Goal: Task Accomplishment & Management: Use online tool/utility

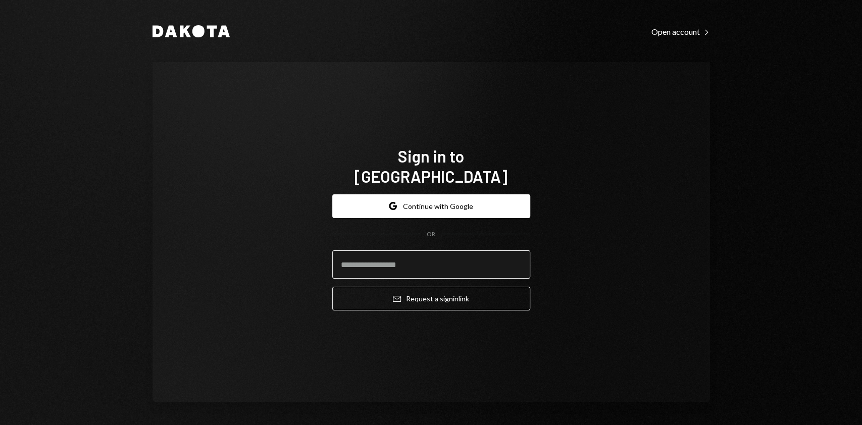
drag, startPoint x: 0, startPoint y: 0, endPoint x: 367, endPoint y: 256, distance: 447.5
click at [367, 256] on input "email" at bounding box center [431, 265] width 198 height 28
type input "**********"
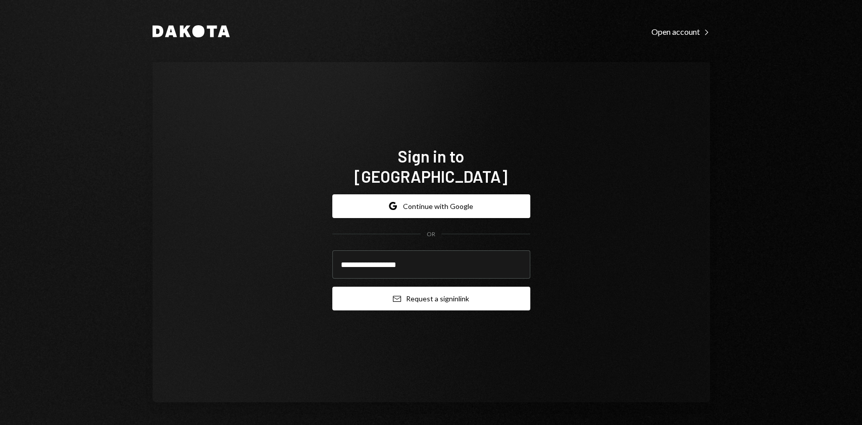
click at [412, 293] on button "Email Request a sign in link" at bounding box center [431, 299] width 198 height 24
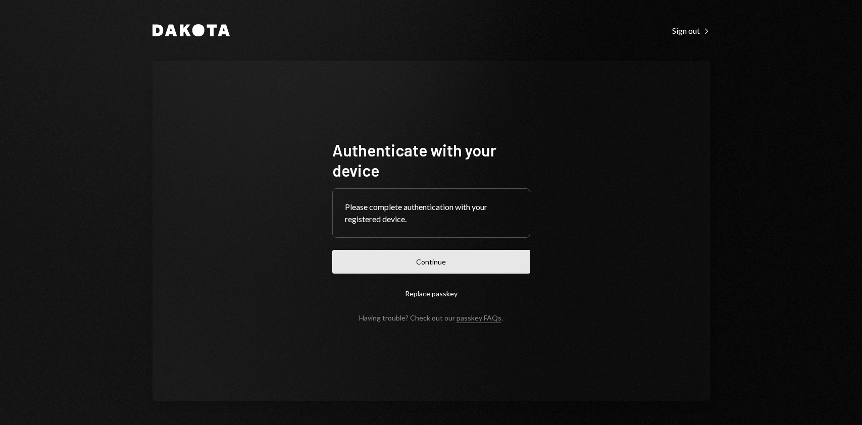
drag, startPoint x: 0, startPoint y: 0, endPoint x: 441, endPoint y: 268, distance: 515.5
click at [447, 246] on form "Authenticate with your device Please complete authentication with your register…" at bounding box center [431, 231] width 198 height 182
click at [441, 270] on button "Continue" at bounding box center [431, 262] width 198 height 24
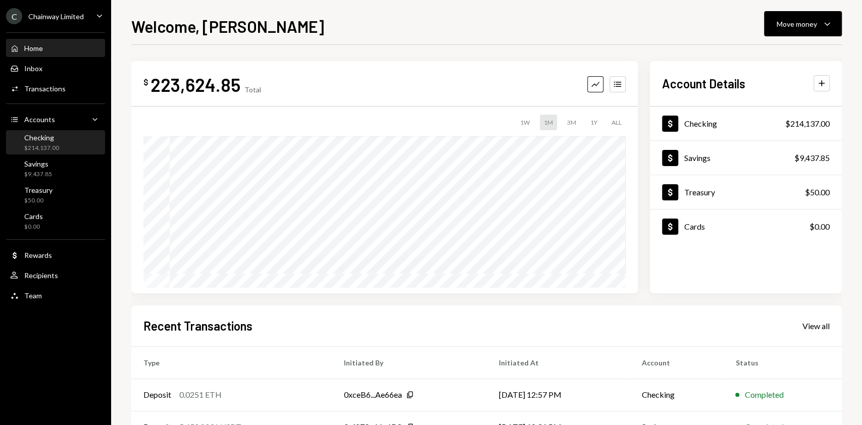
click at [29, 149] on div "$214,137.00" at bounding box center [41, 148] width 35 height 9
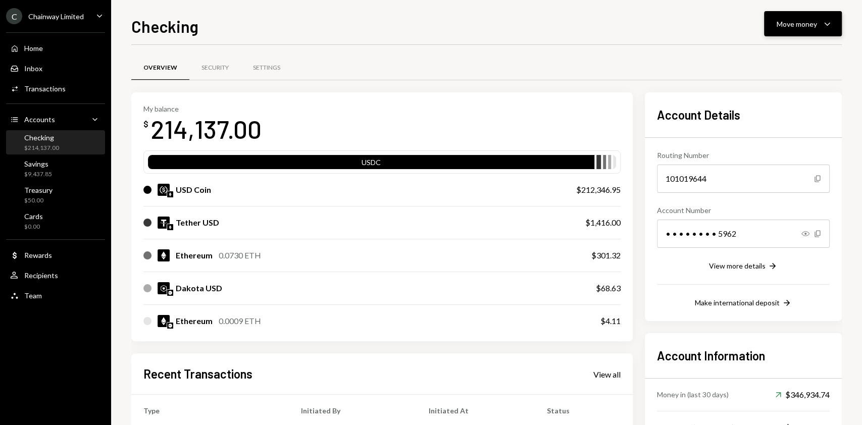
click at [804, 29] on div "Move money Caret Down" at bounding box center [803, 24] width 53 height 12
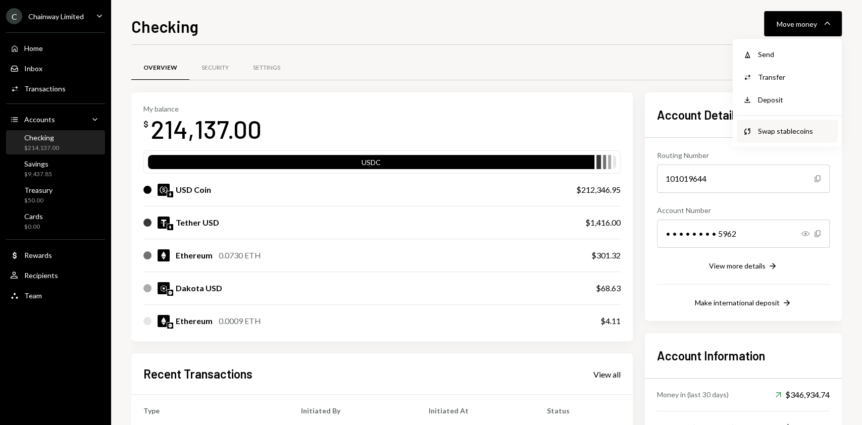
click at [788, 135] on div "Swap stablecoins" at bounding box center [795, 131] width 74 height 11
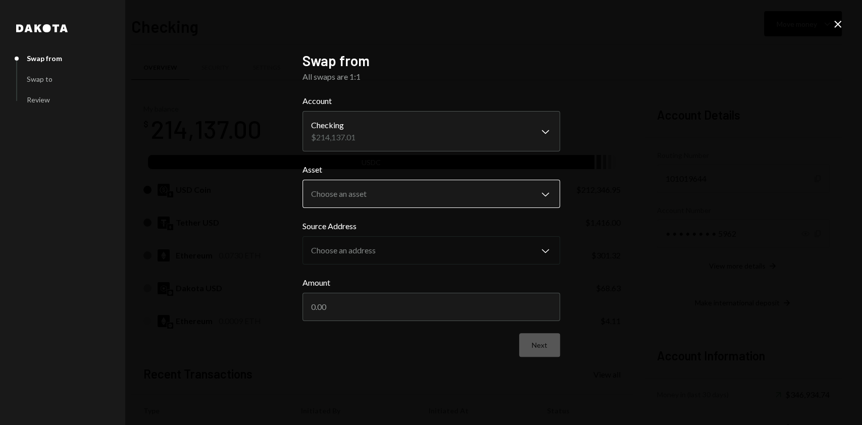
click at [435, 193] on body "C Chainway Limited Caret Down Home Home Inbox Inbox Activities Transactions Acc…" at bounding box center [431, 212] width 862 height 425
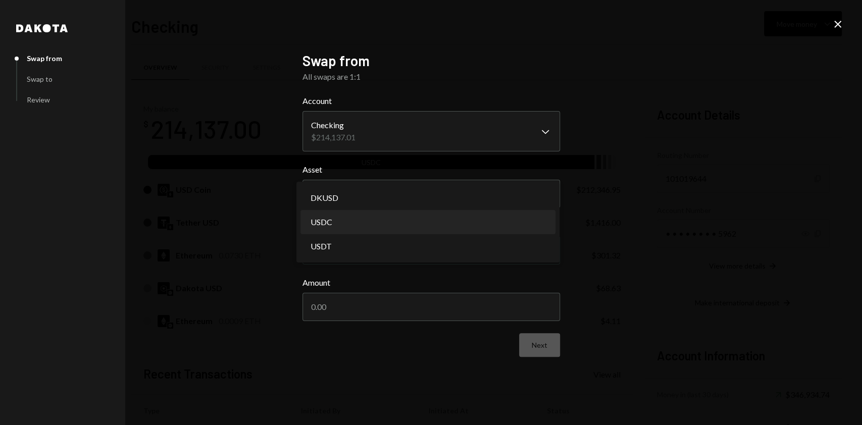
select select "****"
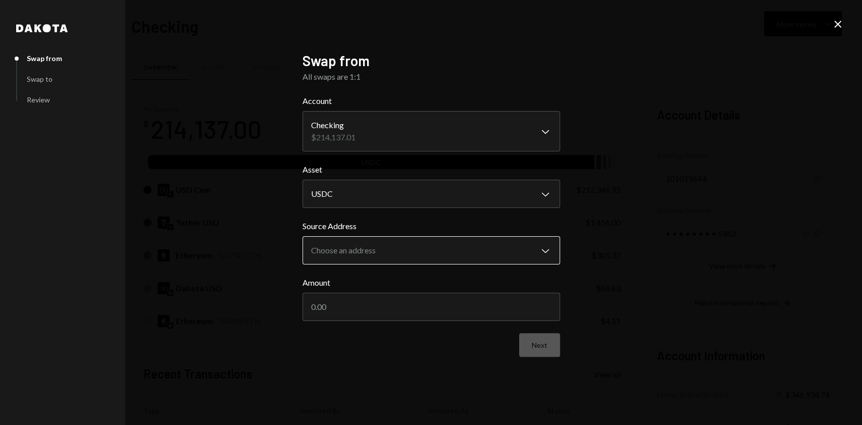
click at [420, 248] on body "C Chainway Limited Caret Down Home Home Inbox Inbox Activities Transactions Acc…" at bounding box center [431, 212] width 862 height 425
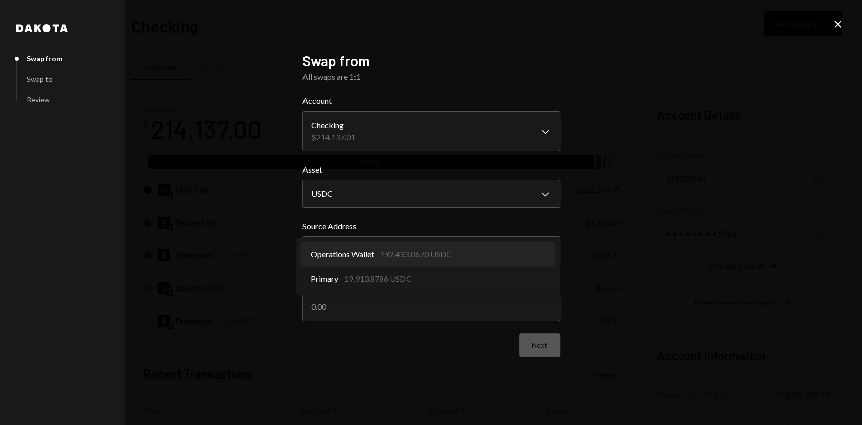
select select "**********"
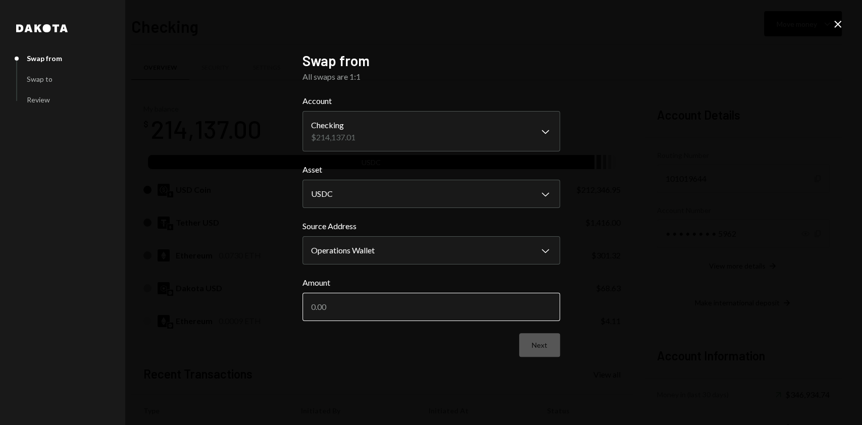
click at [414, 303] on input "Amount" at bounding box center [432, 307] width 258 height 28
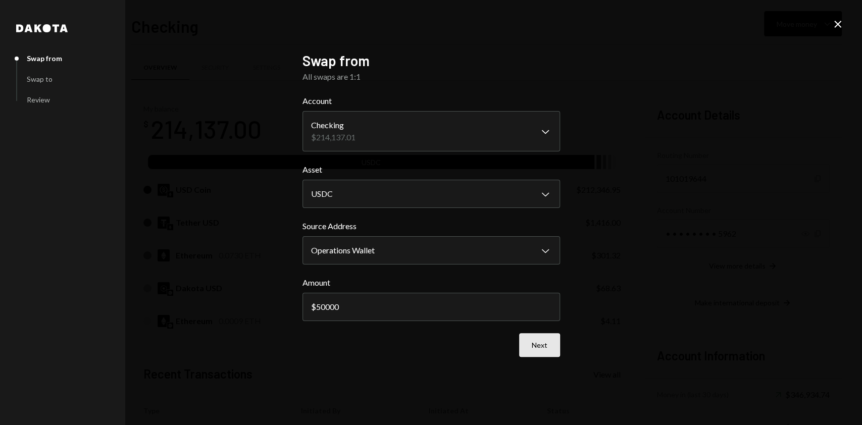
type input "50000"
click at [535, 346] on button "Next" at bounding box center [539, 345] width 41 height 24
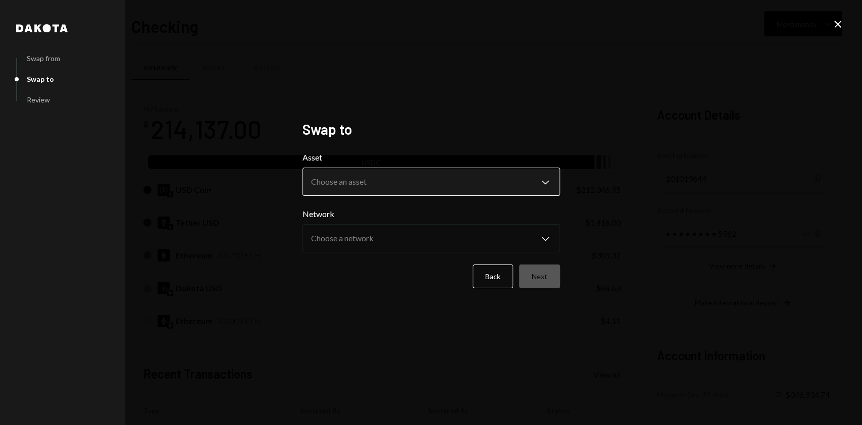
click at [360, 179] on body "C Chainway Limited Caret Down Home Home Inbox Inbox Activities Transactions Acc…" at bounding box center [431, 212] width 862 height 425
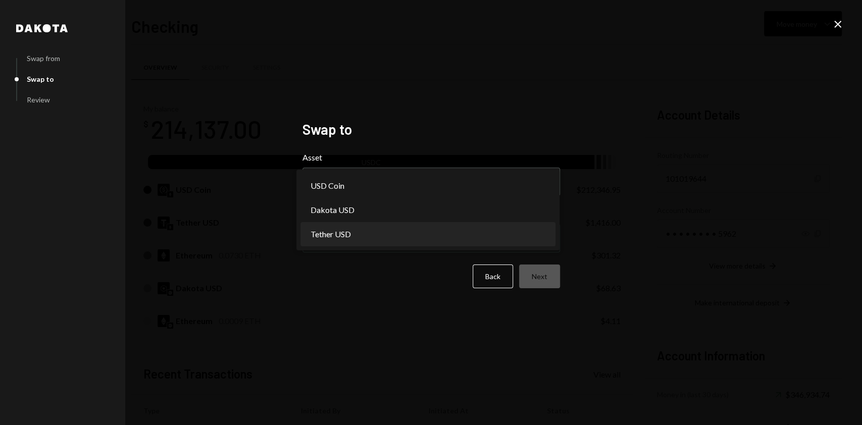
select select "****"
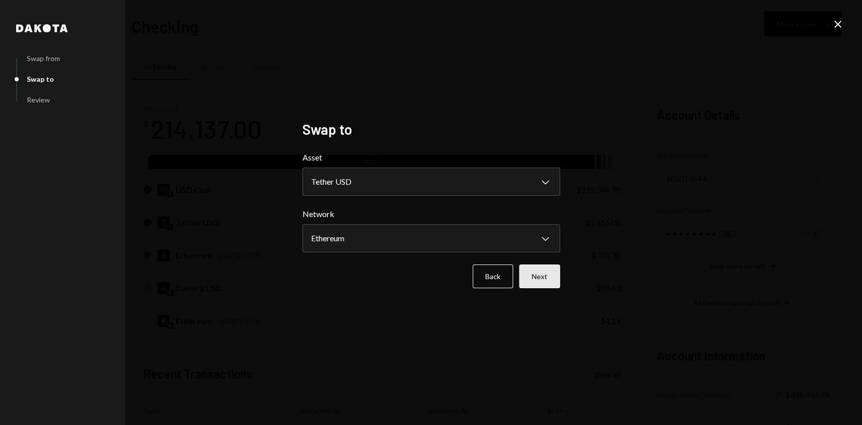
click at [544, 281] on button "Next" at bounding box center [539, 277] width 41 height 24
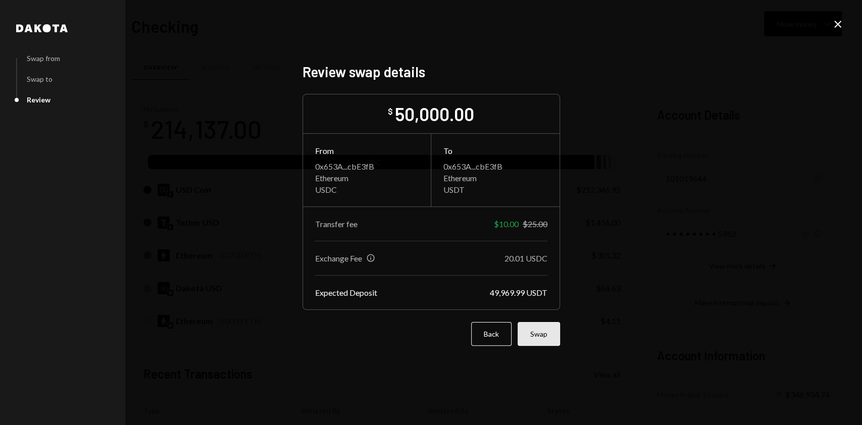
click at [541, 336] on button "Swap" at bounding box center [539, 334] width 42 height 24
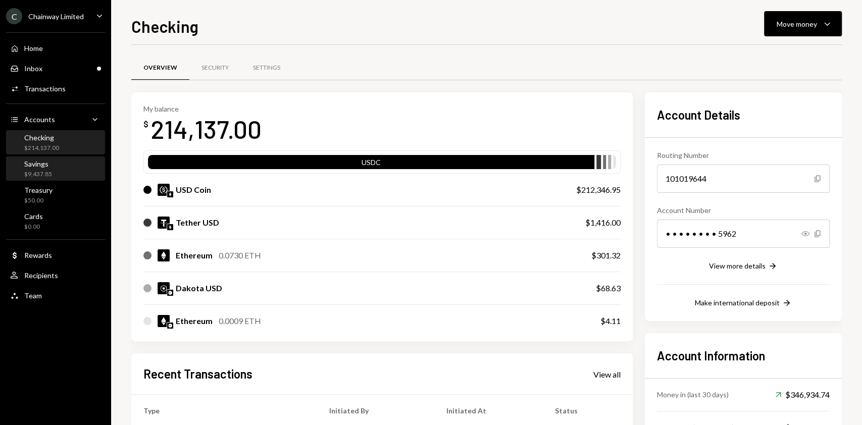
click at [59, 174] on div "Savings $9,437.85" at bounding box center [55, 169] width 91 height 19
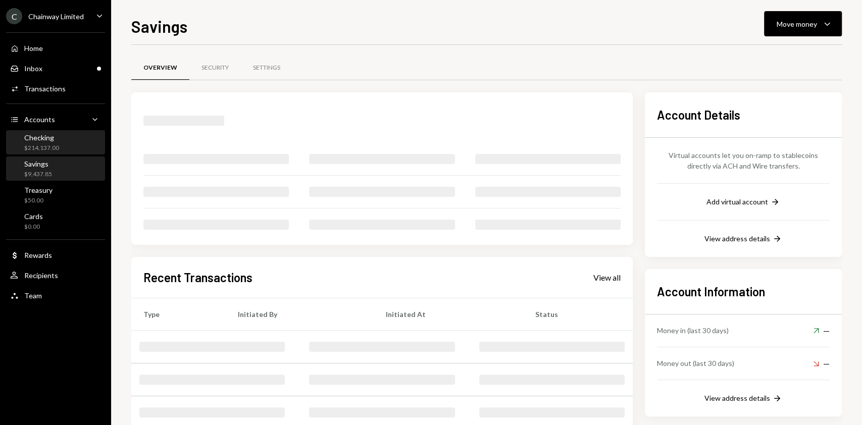
click at [43, 139] on div "Checking" at bounding box center [41, 137] width 35 height 9
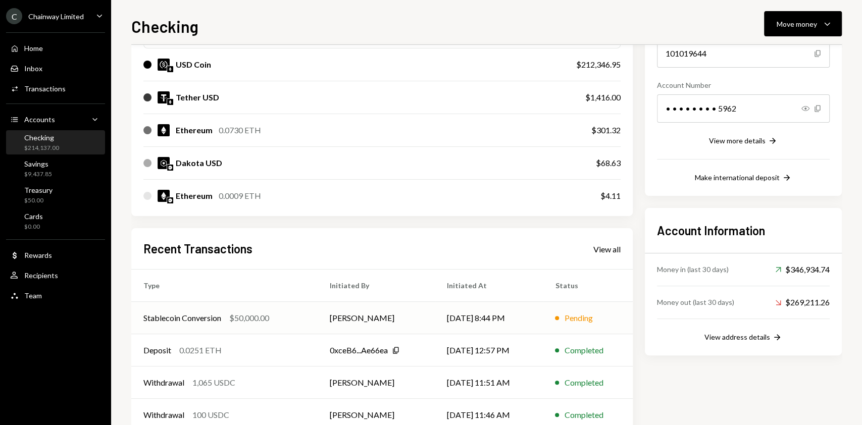
scroll to position [183, 0]
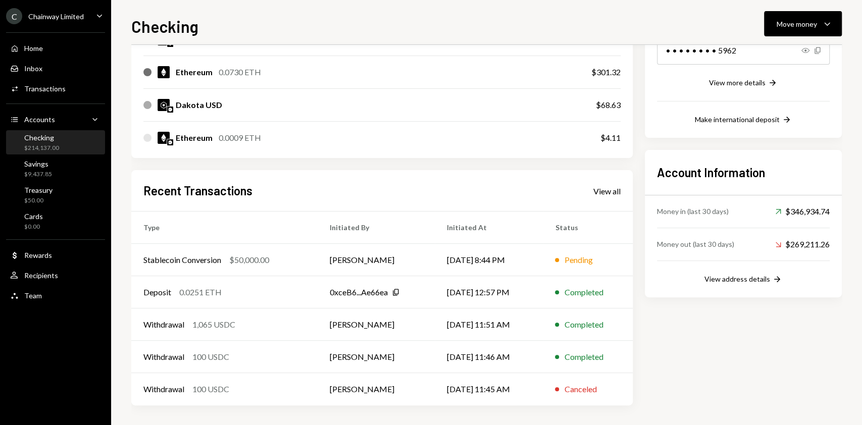
click at [606, 198] on div "Recent Transactions View all" at bounding box center [381, 190] width 477 height 17
click at [606, 189] on div "View all" at bounding box center [607, 191] width 27 height 10
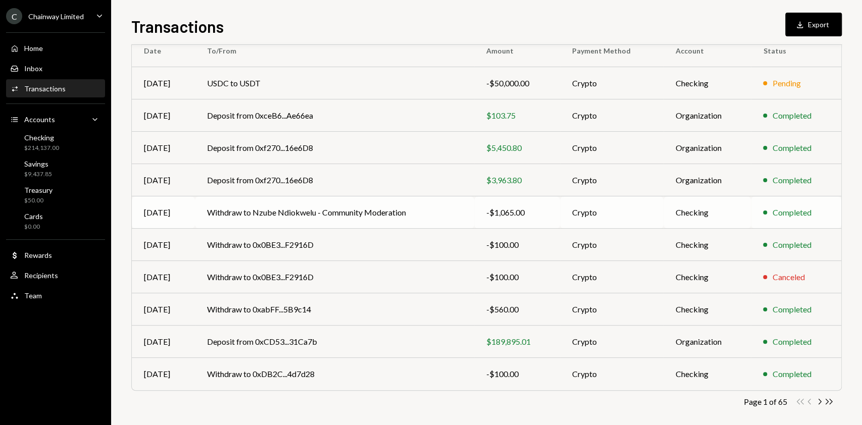
scroll to position [102, 0]
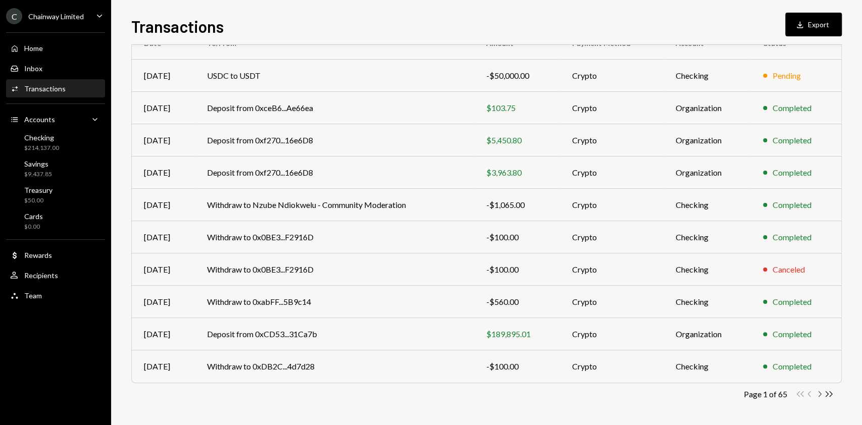
click at [820, 393] on icon "Chevron Right" at bounding box center [820, 395] width 10 height 10
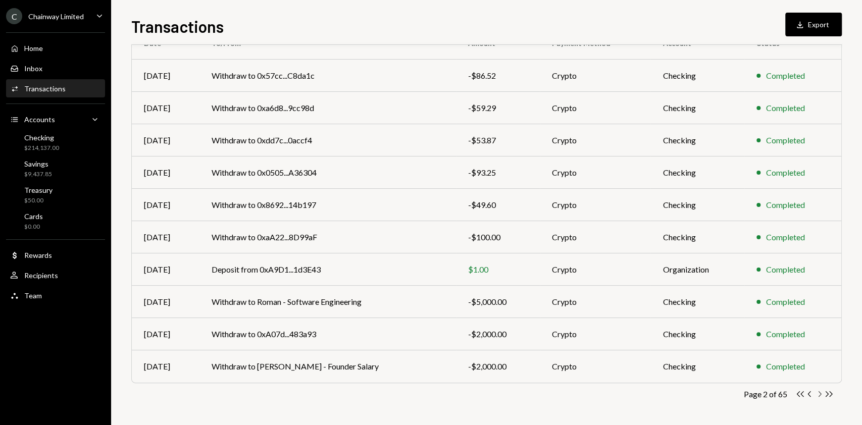
click at [818, 394] on icon "Chevron Right" at bounding box center [820, 395] width 10 height 10
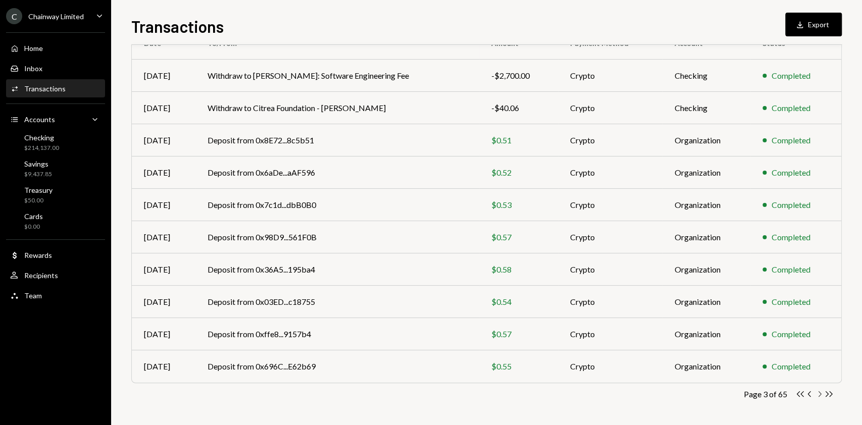
click at [820, 394] on icon "Chevron Right" at bounding box center [820, 395] width 10 height 10
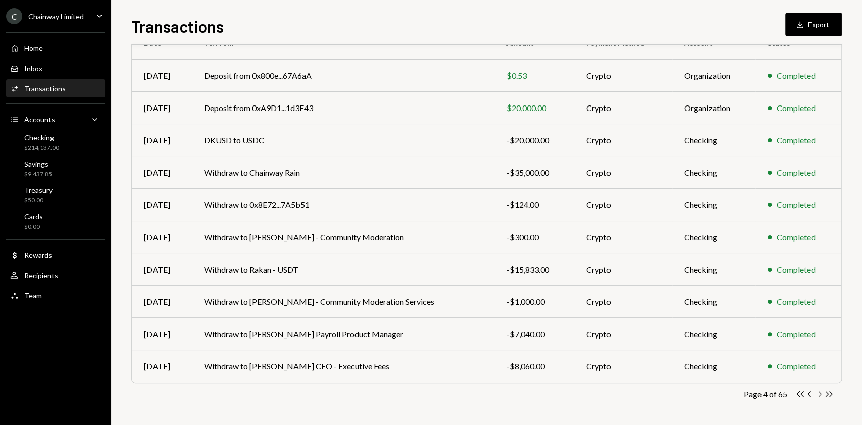
click at [819, 396] on icon "Chevron Right" at bounding box center [820, 395] width 10 height 10
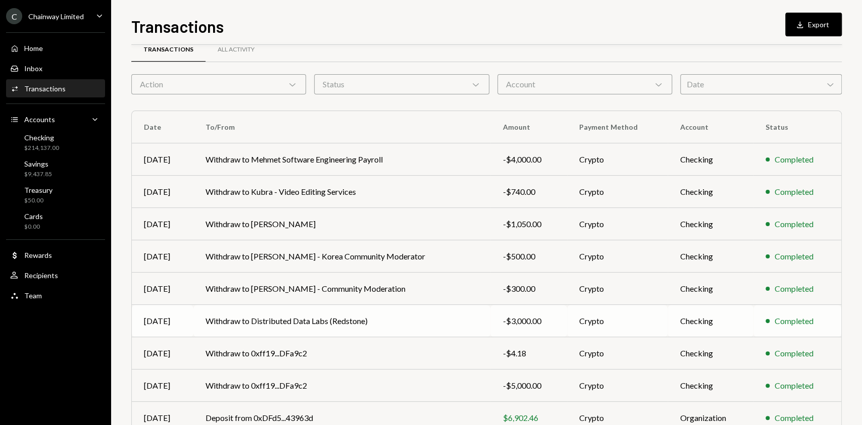
scroll to position [67, 0]
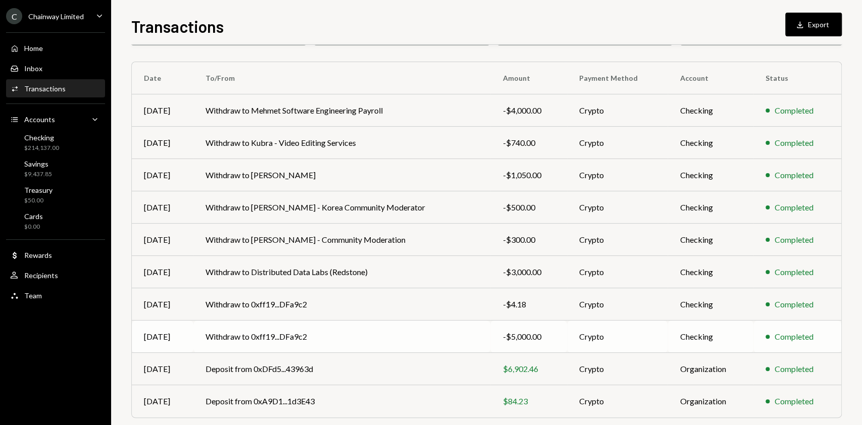
click at [648, 333] on td "Crypto" at bounding box center [617, 337] width 101 height 32
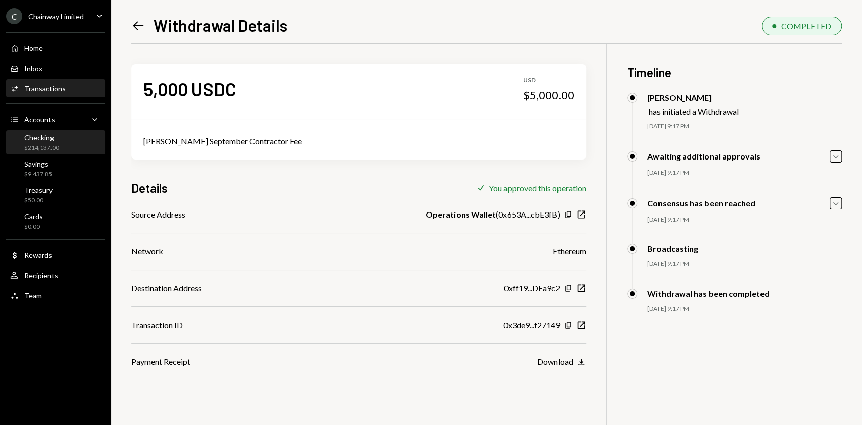
click at [41, 139] on div "Checking" at bounding box center [41, 137] width 35 height 9
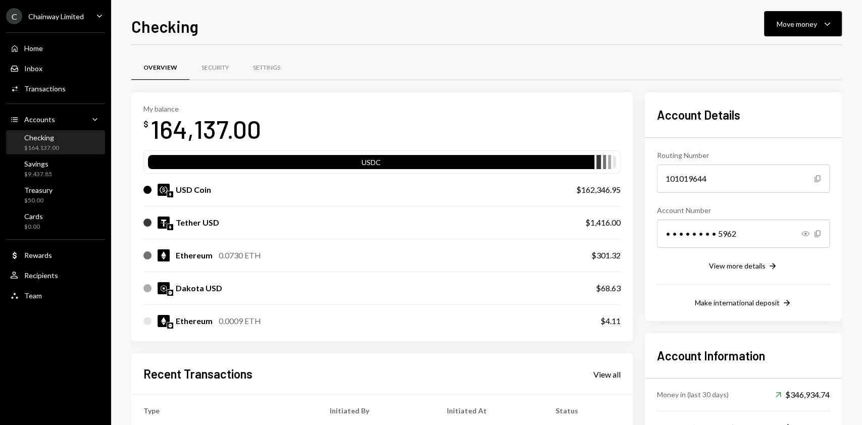
drag, startPoint x: 58, startPoint y: 169, endPoint x: 57, endPoint y: 138, distance: 30.3
click at [58, 168] on div "Savings $9,437.85" at bounding box center [55, 169] width 91 height 19
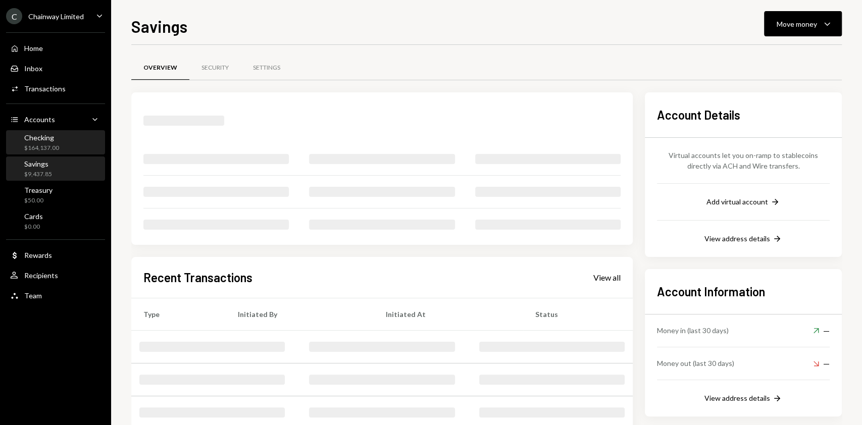
click at [57, 134] on div "Checking" at bounding box center [41, 137] width 35 height 9
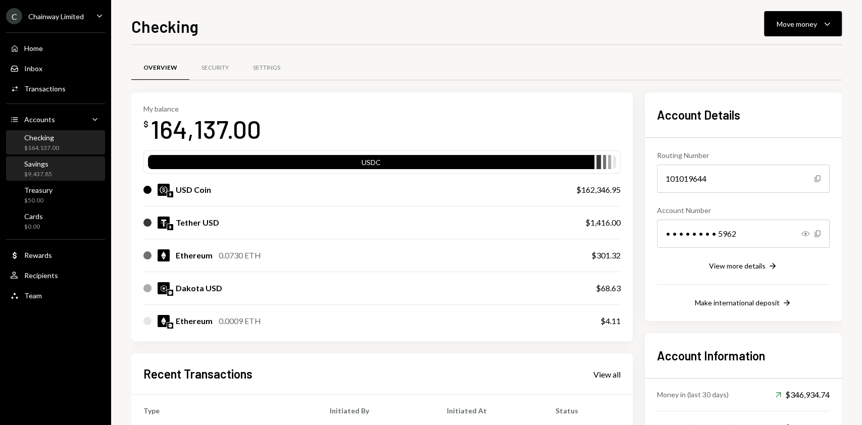
click at [30, 175] on div "$9,437.85" at bounding box center [38, 174] width 28 height 9
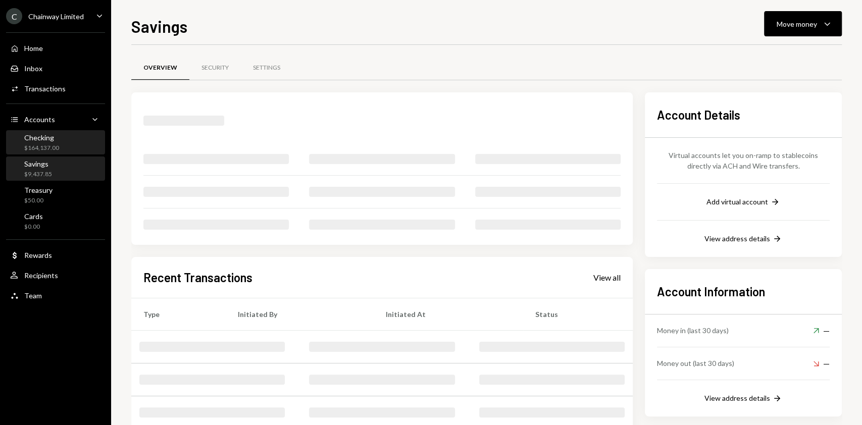
click at [45, 142] on div "Checking $164,137.00" at bounding box center [41, 142] width 35 height 19
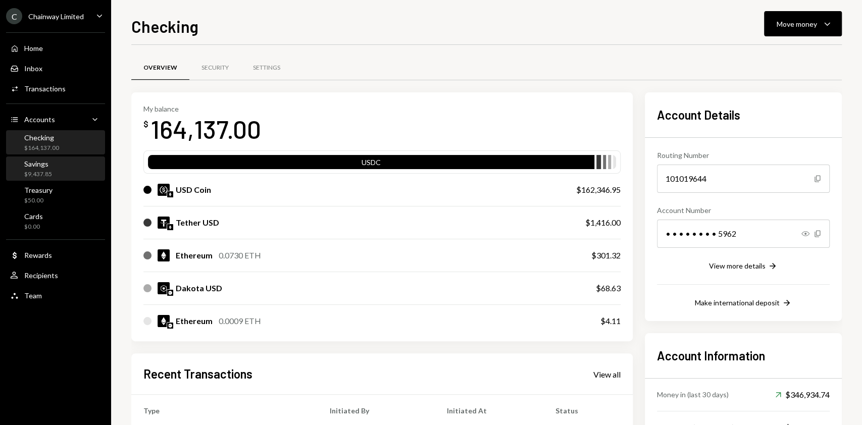
click at [44, 171] on div "$9,437.85" at bounding box center [38, 174] width 28 height 9
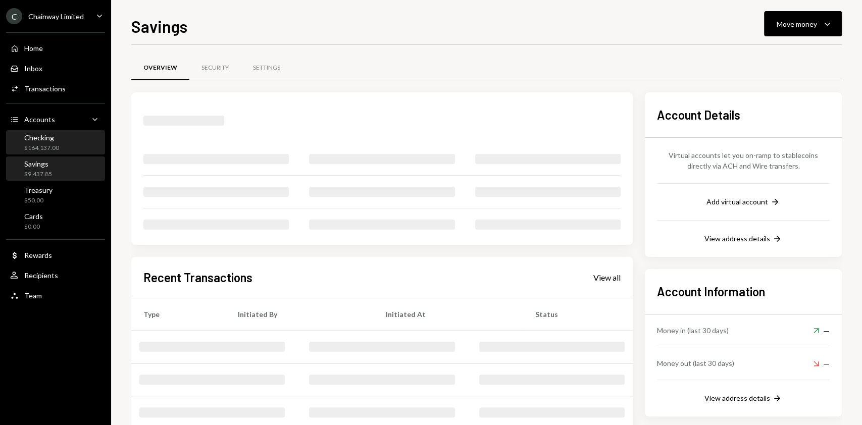
click at [50, 146] on div "$164,137.00" at bounding box center [41, 148] width 35 height 9
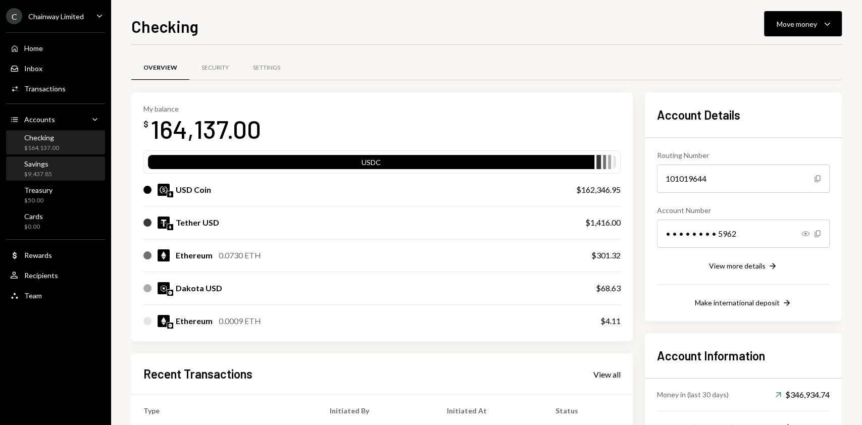
click at [30, 170] on div "$9,437.85" at bounding box center [38, 174] width 28 height 9
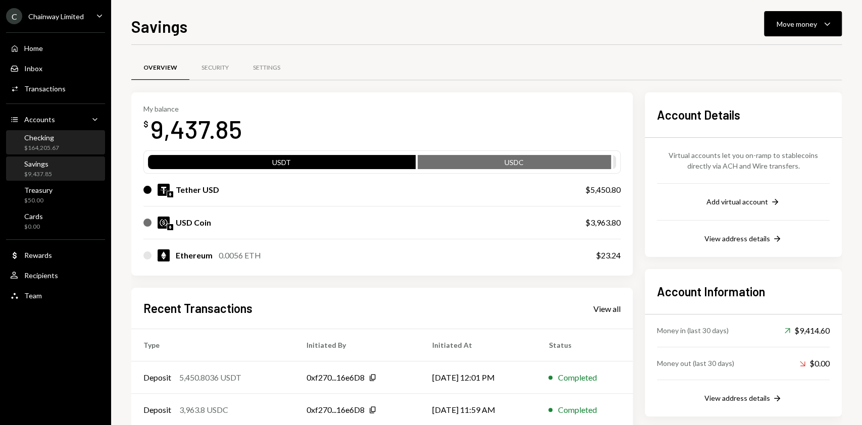
click at [42, 143] on div "Checking $164,205.67" at bounding box center [41, 142] width 35 height 19
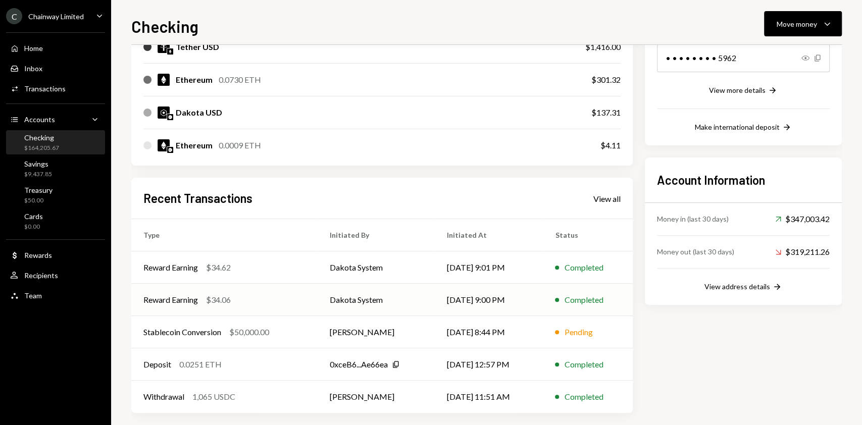
scroll to position [183, 0]
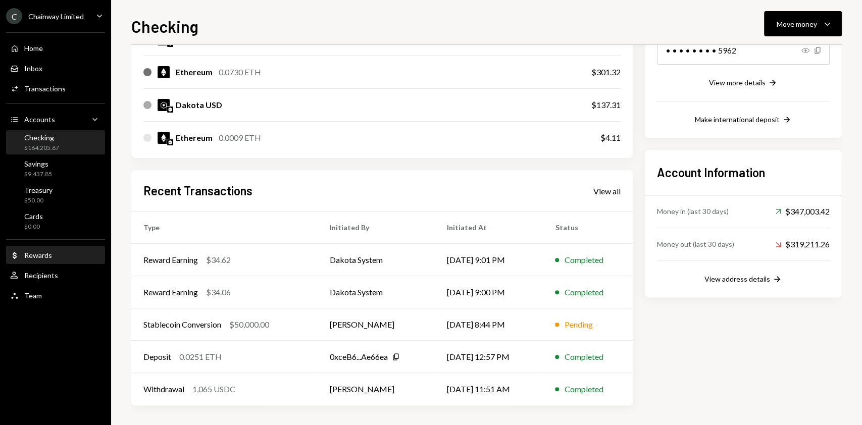
click at [44, 255] on div "Rewards" at bounding box center [38, 255] width 28 height 9
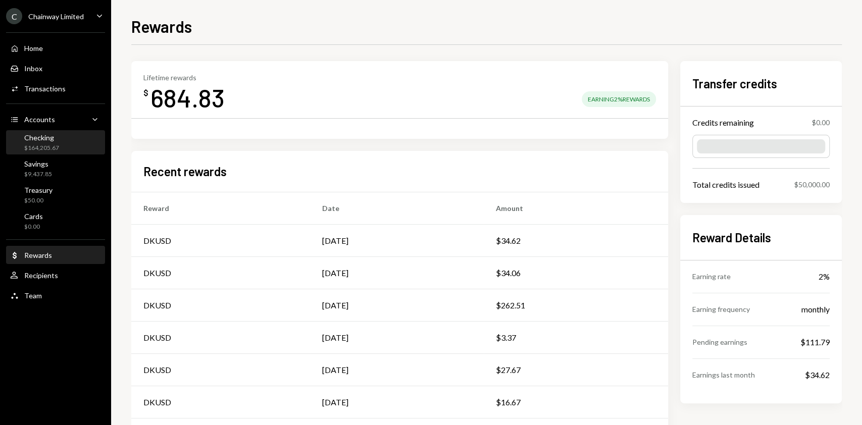
click at [65, 150] on div "Checking $164,205.67" at bounding box center [55, 142] width 91 height 19
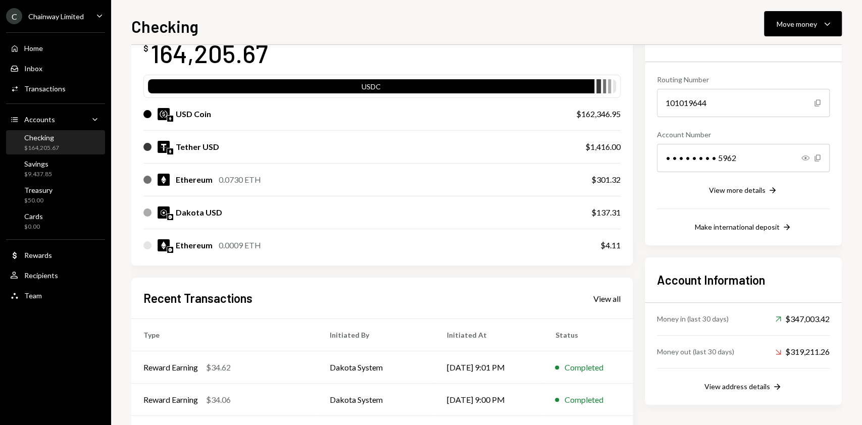
scroll to position [134, 0]
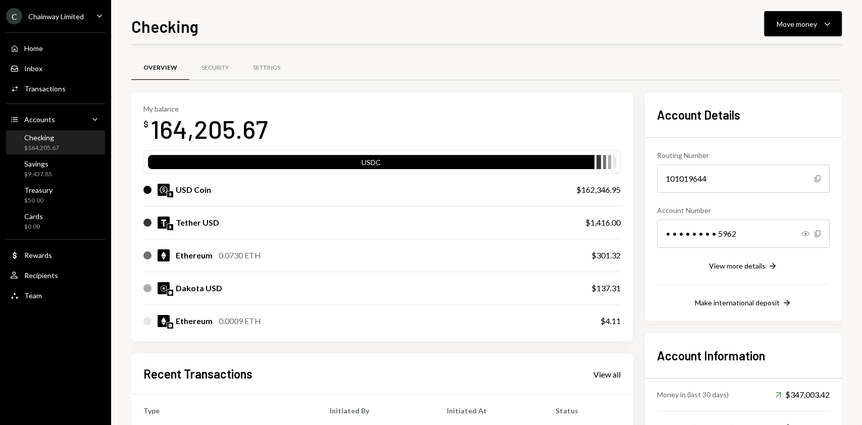
scroll to position [134, 0]
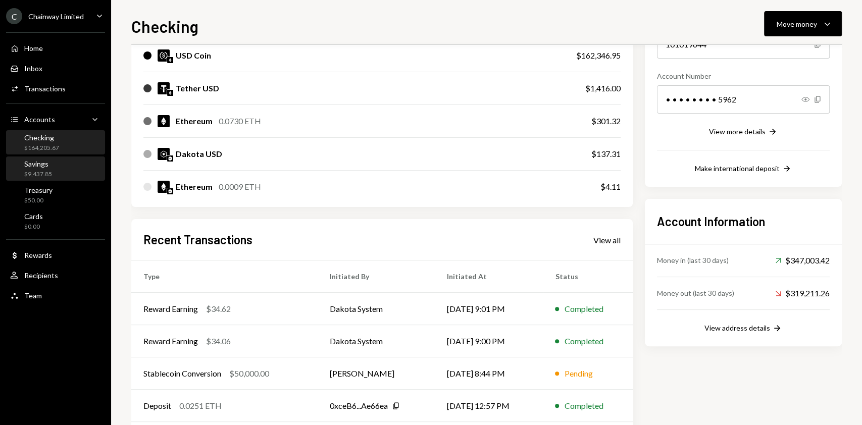
click at [31, 172] on div "$9,437.85" at bounding box center [38, 174] width 28 height 9
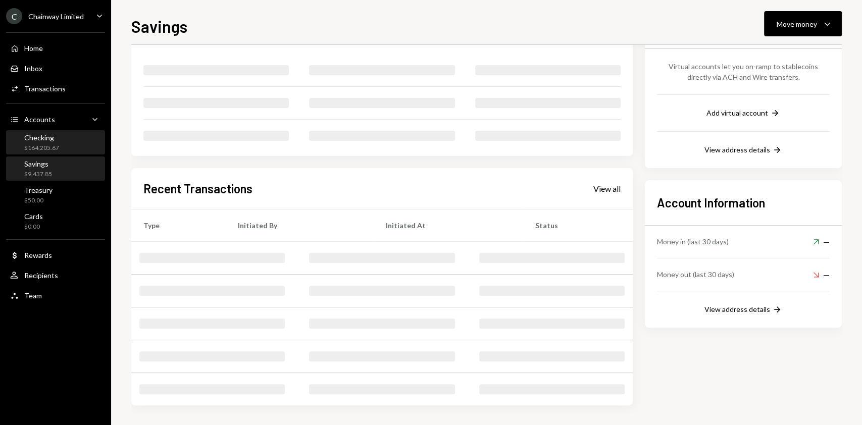
click at [48, 149] on div "$164,205.67" at bounding box center [41, 148] width 35 height 9
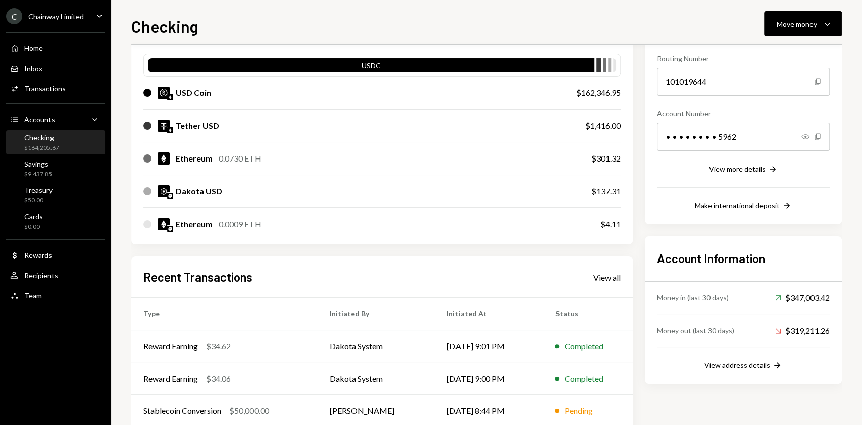
scroll to position [67, 0]
